Goal: Find specific page/section: Find specific page/section

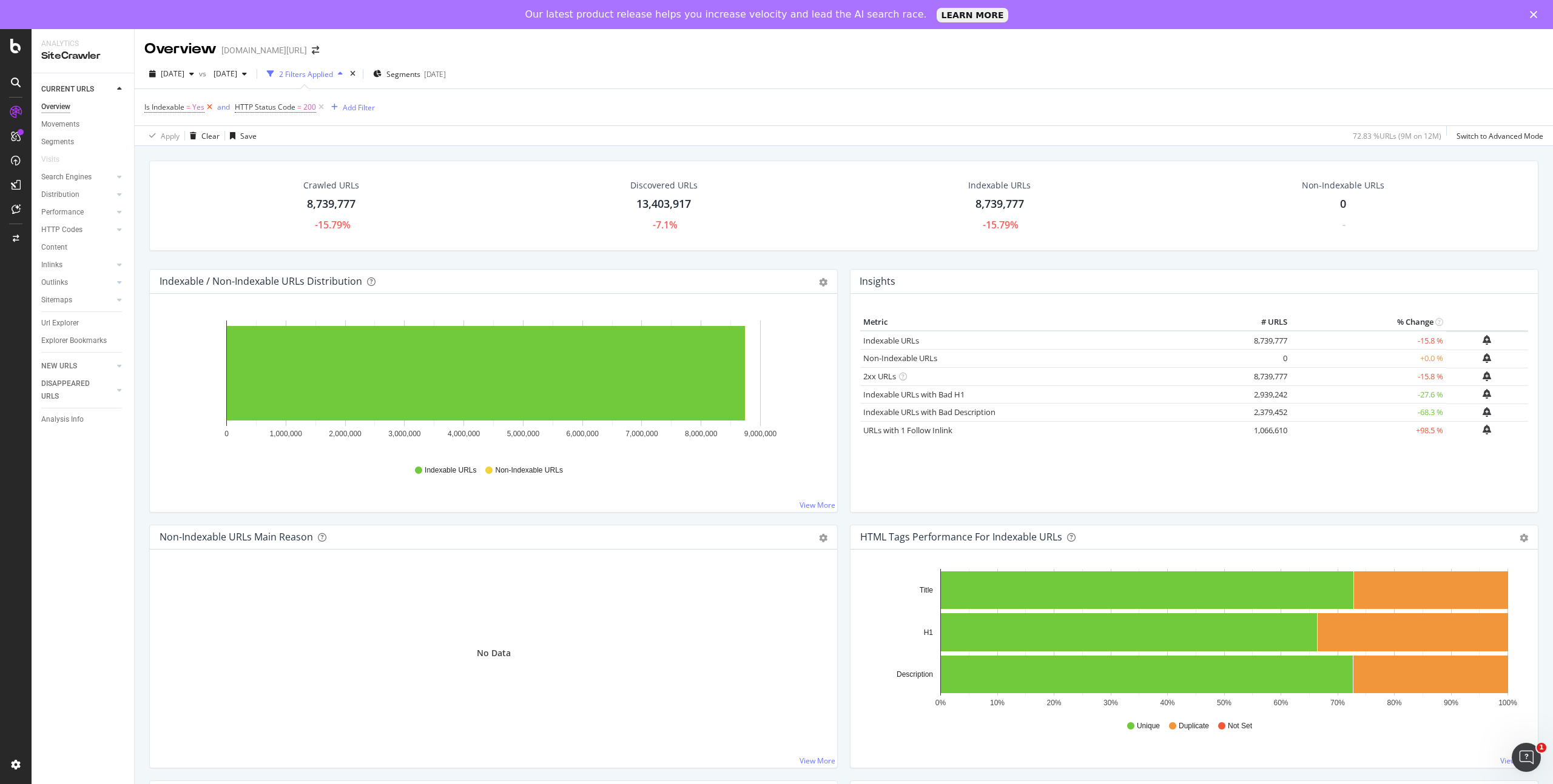
click at [209, 107] on icon at bounding box center [209, 107] width 10 height 12
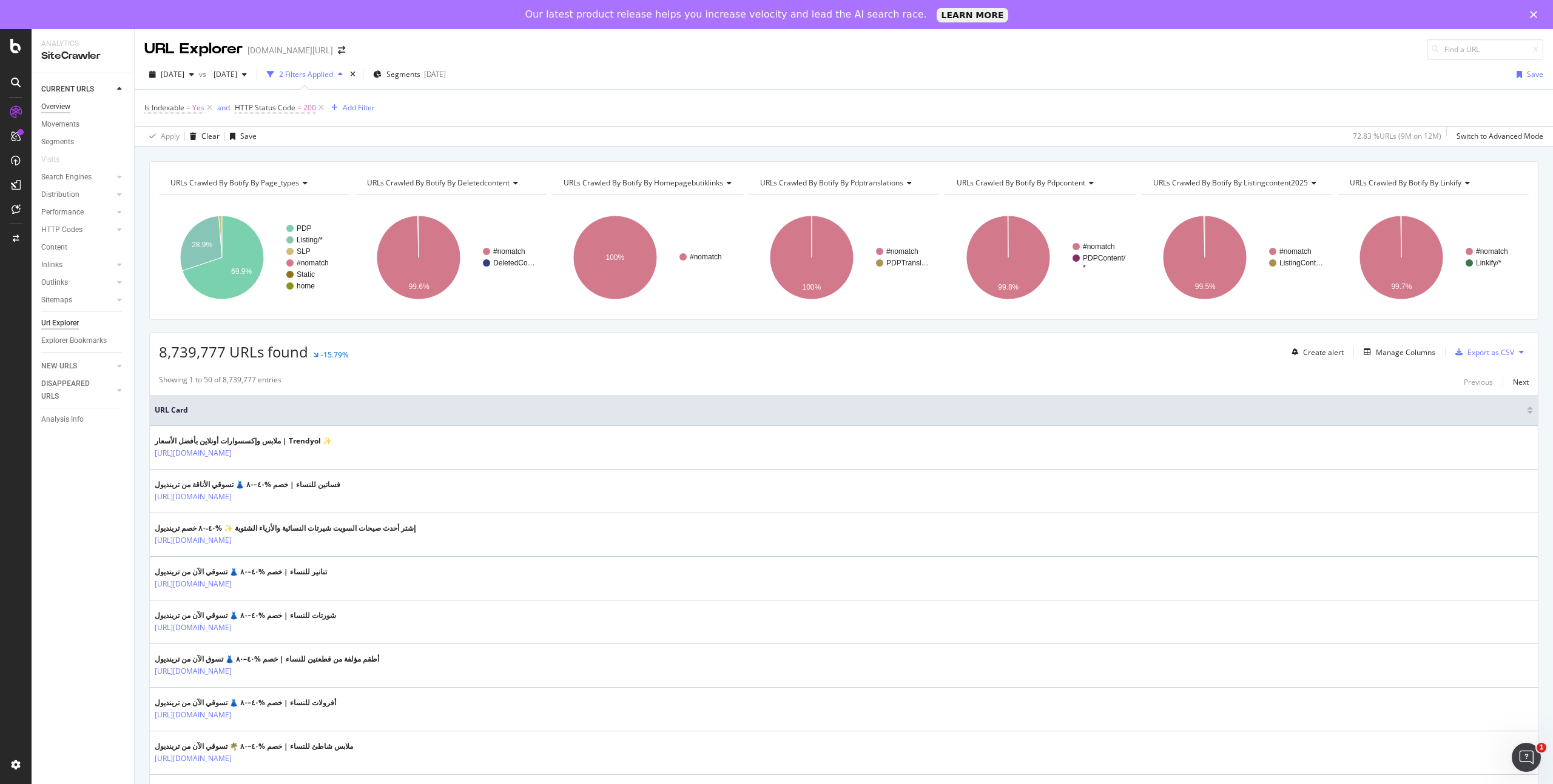
click at [64, 106] on div "Overview" at bounding box center [56, 107] width 30 height 13
